Goal: Task Accomplishment & Management: Manage account settings

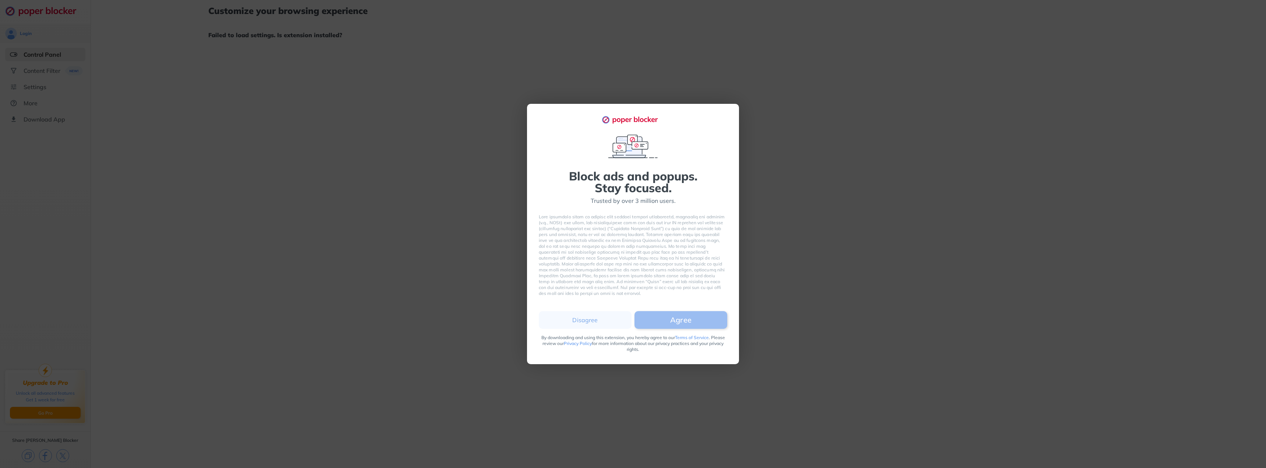
click at [674, 320] on button "Agree" at bounding box center [681, 320] width 93 height 18
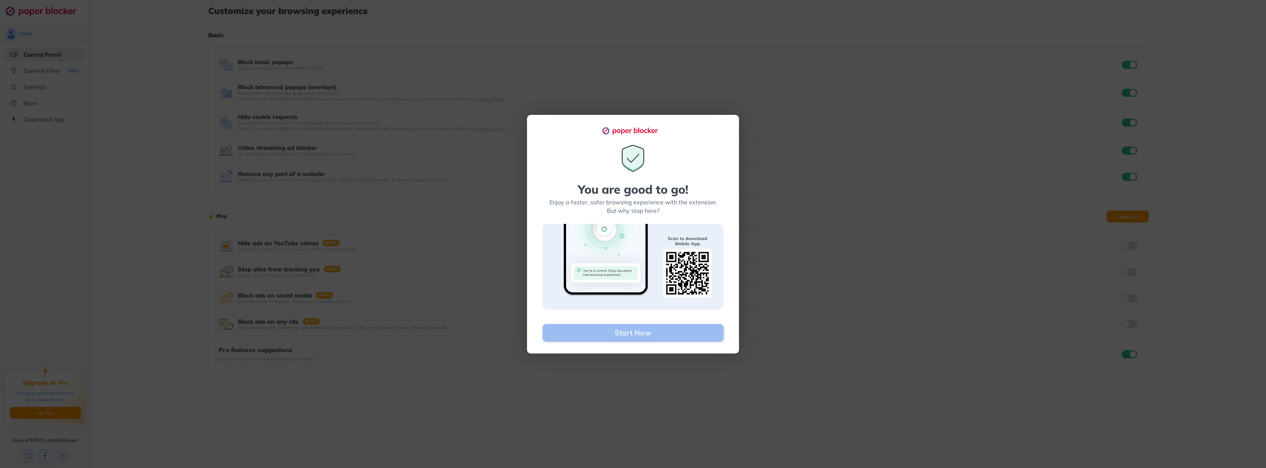
click at [654, 336] on button "Start Now" at bounding box center [633, 333] width 181 height 18
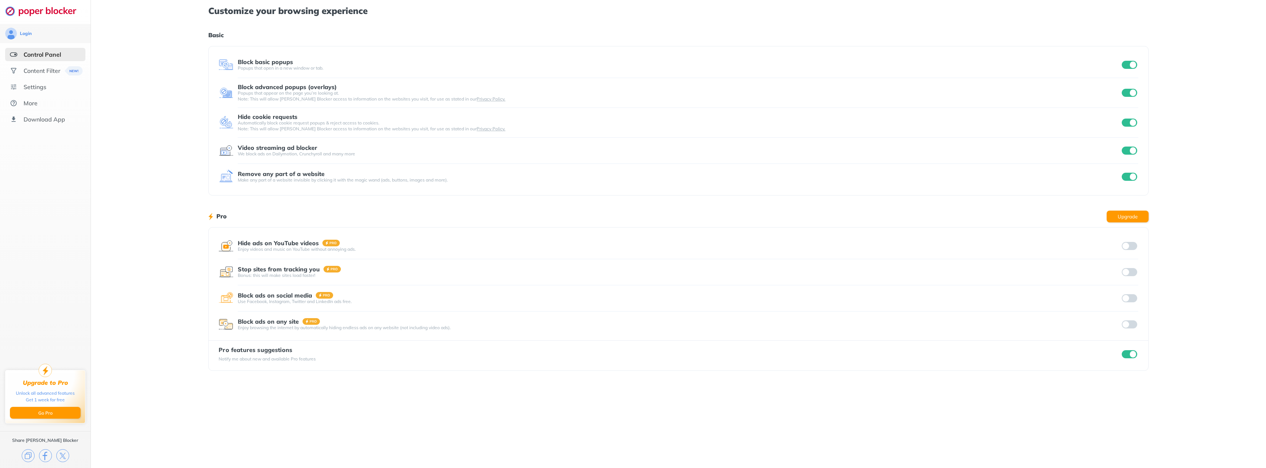
click at [1129, 67] on input "checkbox" at bounding box center [1129, 65] width 15 height 8
click at [1134, 88] on div at bounding box center [1130, 93] width 18 height 10
click at [1133, 96] on input "checkbox" at bounding box center [1129, 93] width 15 height 8
click at [1132, 127] on div at bounding box center [1130, 122] width 18 height 10
click at [1135, 125] on input "checkbox" at bounding box center [1129, 123] width 15 height 8
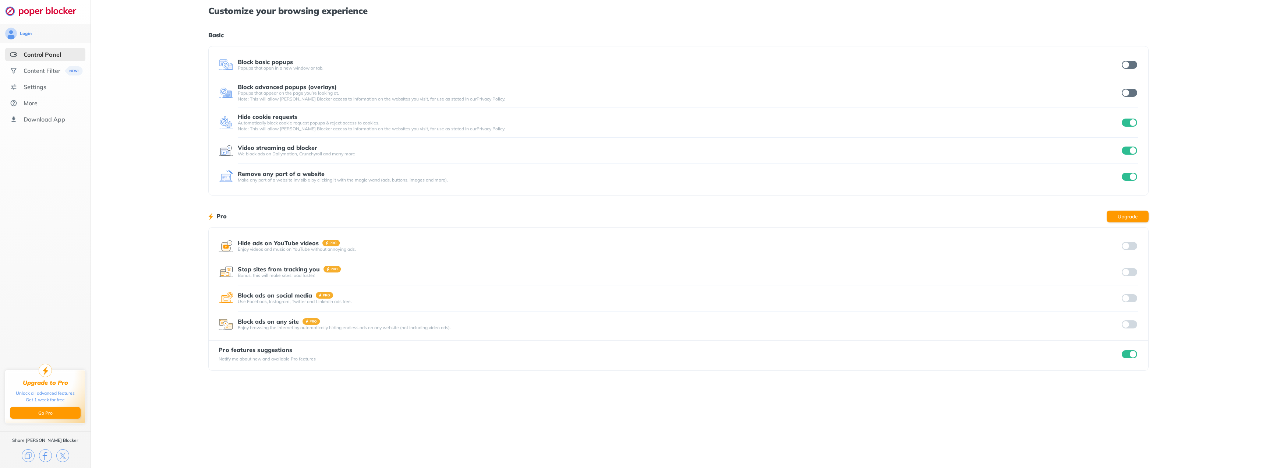
click at [1136, 152] on input "checkbox" at bounding box center [1129, 151] width 15 height 8
click at [1135, 125] on input "checkbox" at bounding box center [1129, 123] width 15 height 8
click at [1132, 177] on div "Login Control Panel Content Filter Settings More Download App Upgrade to Pro Un…" at bounding box center [633, 234] width 1266 height 468
click at [1132, 353] on input "checkbox" at bounding box center [1129, 354] width 15 height 8
click at [122, 260] on div "Customize your browsing experience Basic Block basic popups Popups that open in…" at bounding box center [678, 234] width 1175 height 468
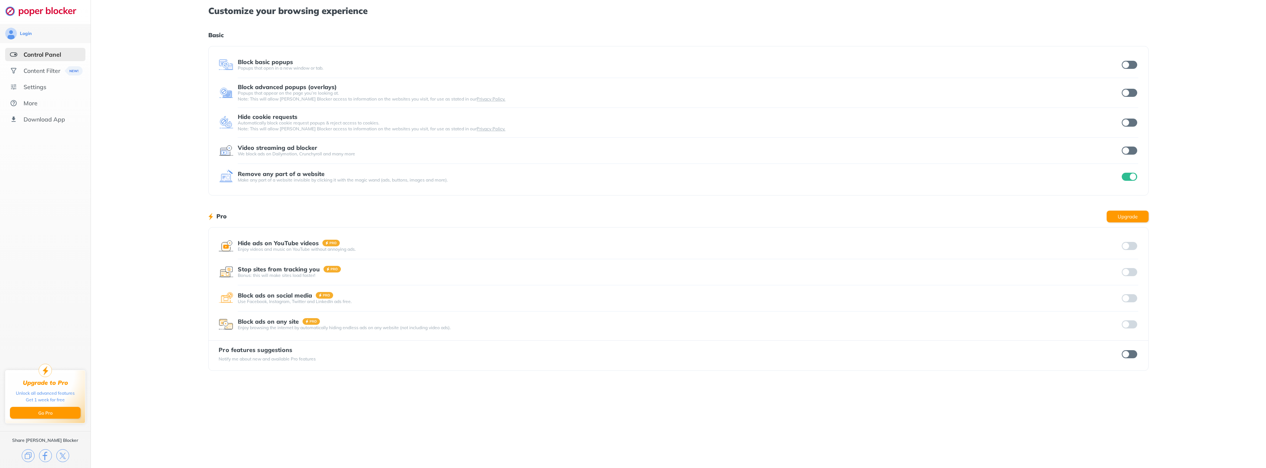
click at [148, 102] on div "Customize your browsing experience Basic Block basic popups Popups that open in…" at bounding box center [678, 234] width 1175 height 468
click at [1133, 64] on input "checkbox" at bounding box center [1129, 65] width 15 height 8
click at [1130, 87] on div "Block advanced popups (overlays) Popups that appear on the page you’re looking …" at bounding box center [679, 93] width 920 height 18
click at [1129, 95] on input "checkbox" at bounding box center [1129, 93] width 15 height 8
click at [1129, 120] on input "checkbox" at bounding box center [1129, 123] width 15 height 8
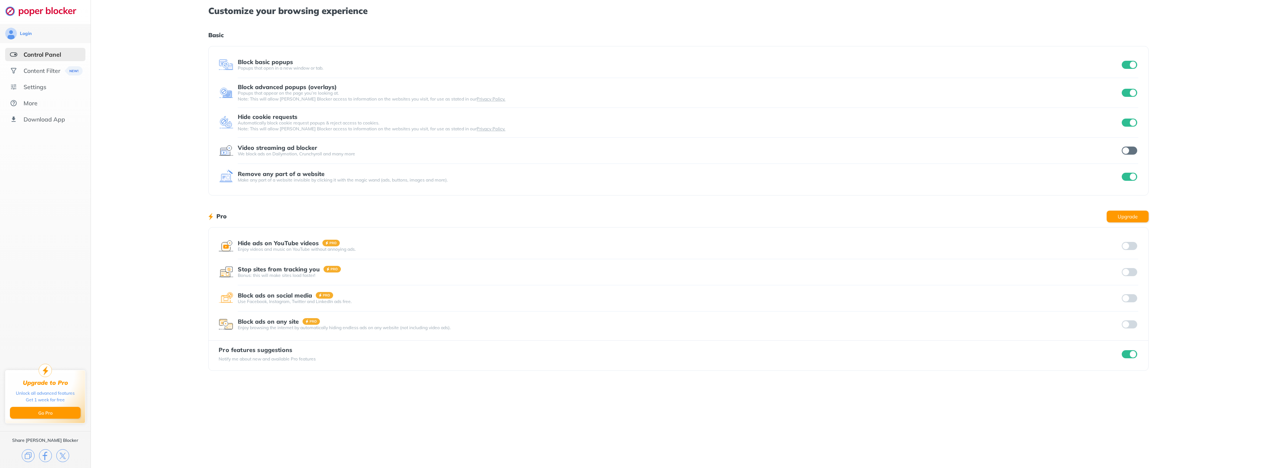
click at [1134, 148] on input "checkbox" at bounding box center [1129, 151] width 15 height 8
click at [1135, 353] on input "checkbox" at bounding box center [1129, 354] width 15 height 8
